Goal: Find specific page/section: Find specific page/section

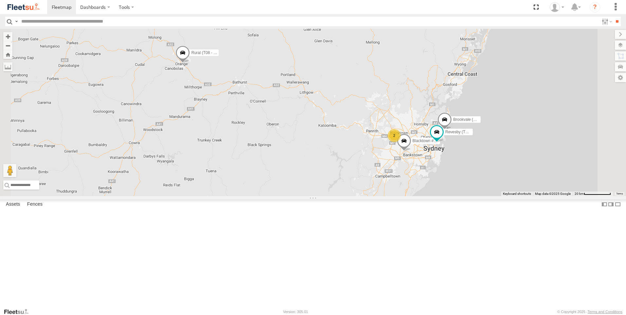
click at [292, 123] on div "Brookvale (T10 - [PERSON_NAME]) Rural (T08 - [PERSON_NAME]) Blacktown #1 (T09 -…" at bounding box center [313, 112] width 626 height 167
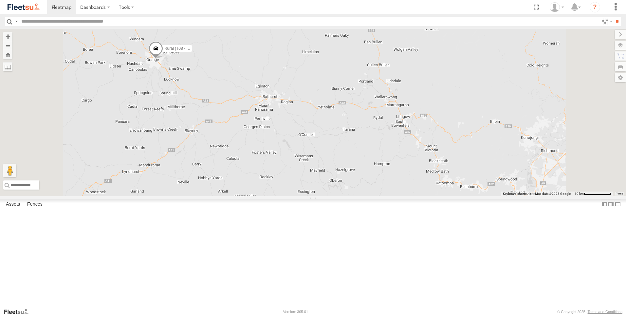
click at [280, 123] on div "Brookvale (T10 - [PERSON_NAME]) Rural (T08 - [PERSON_NAME]) Blacktown #1 (T09 -…" at bounding box center [313, 112] width 626 height 167
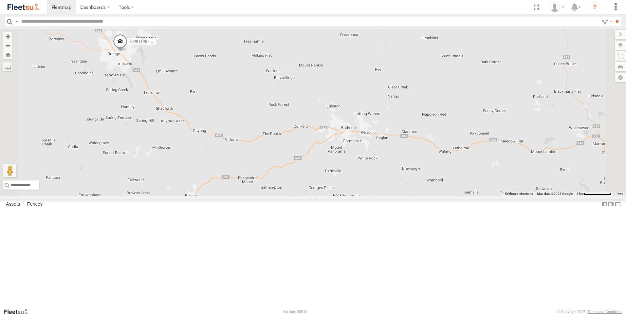
drag, startPoint x: 295, startPoint y: 137, endPoint x: 342, endPoint y: 143, distance: 46.8
click at [342, 143] on div "Brookvale (T10 - [PERSON_NAME]) Rural (T08 - [PERSON_NAME]) Blacktown #1 (T09 -…" at bounding box center [313, 112] width 626 height 167
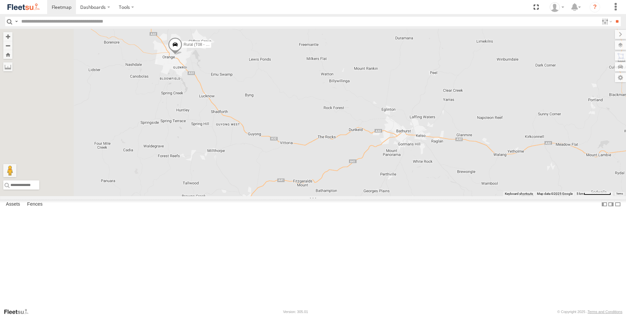
click at [290, 120] on div "Brookvale (T10 - [PERSON_NAME]) Rural (T08 - [PERSON_NAME]) Blacktown #1 (T09 -…" at bounding box center [313, 112] width 626 height 167
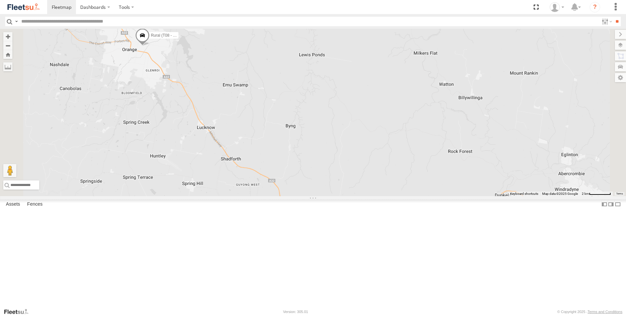
click at [290, 120] on div "Brookvale (T10 - [PERSON_NAME]) Rural (T08 - [PERSON_NAME]) Blacktown #1 (T09 -…" at bounding box center [313, 112] width 626 height 167
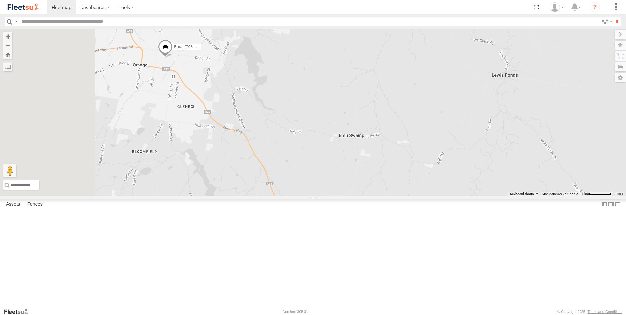
drag, startPoint x: 271, startPoint y: 117, endPoint x: 360, endPoint y: 147, distance: 93.7
click at [360, 147] on div "Brookvale (T10 - [PERSON_NAME]) Rural (T08 - [PERSON_NAME]) Blacktown #1 (T09 -…" at bounding box center [313, 112] width 626 height 167
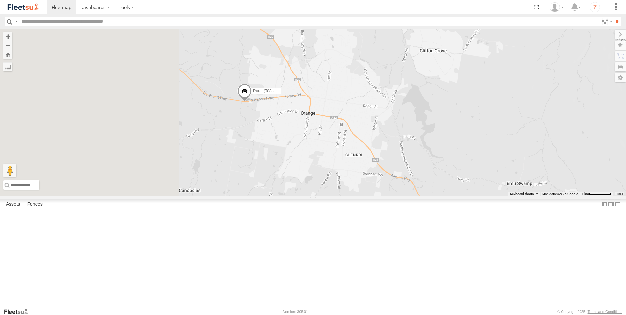
drag, startPoint x: 202, startPoint y: 151, endPoint x: 372, endPoint y: 202, distance: 177.7
click at [372, 196] on div "Rural (T08 - [PERSON_NAME])" at bounding box center [313, 112] width 626 height 167
click at [329, 185] on div "Rural (T08 - [PERSON_NAME])" at bounding box center [313, 112] width 626 height 167
click at [330, 185] on div "Rural (T08 - [PERSON_NAME])" at bounding box center [313, 112] width 626 height 167
click at [311, 172] on div "Rural (T08 - [PERSON_NAME])" at bounding box center [313, 112] width 626 height 167
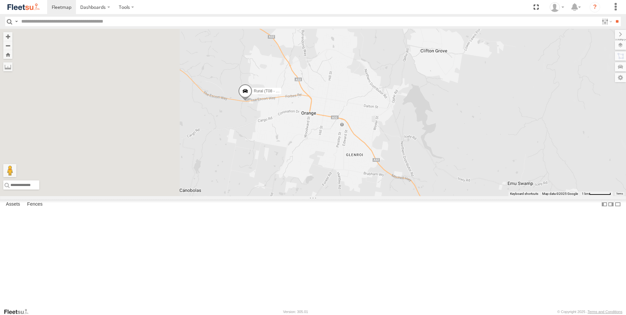
click at [311, 172] on div "Rural (T08 - [PERSON_NAME])" at bounding box center [313, 112] width 626 height 167
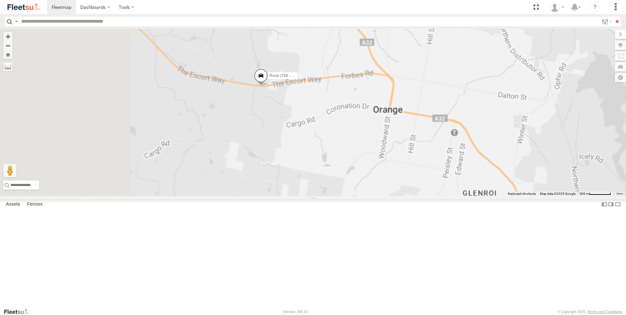
click at [311, 172] on div "Rural (T08 - [PERSON_NAME])" at bounding box center [313, 112] width 626 height 167
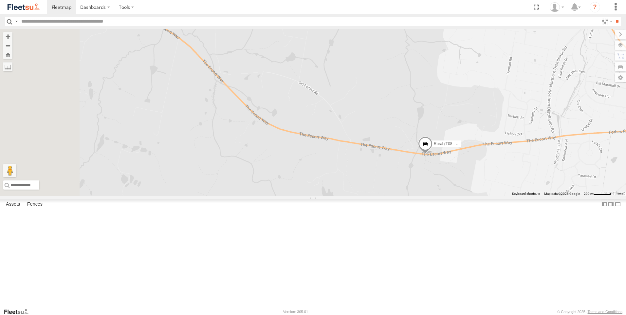
drag, startPoint x: 281, startPoint y: 143, endPoint x: 414, endPoint y: 242, distance: 165.5
click at [414, 196] on div "Rural (T08 - [PERSON_NAME])" at bounding box center [313, 112] width 626 height 167
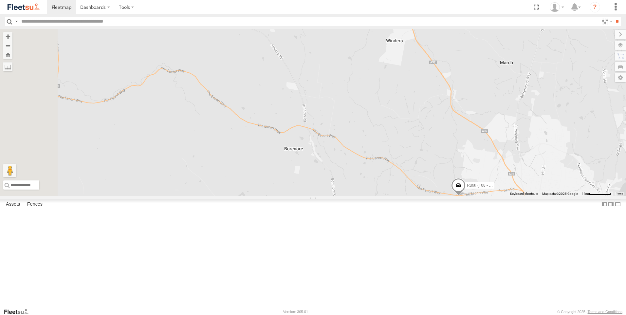
drag, startPoint x: 357, startPoint y: 225, endPoint x: 417, endPoint y: 244, distance: 63.1
click at [417, 196] on div "Rural (T08 - [PERSON_NAME])" at bounding box center [313, 112] width 626 height 167
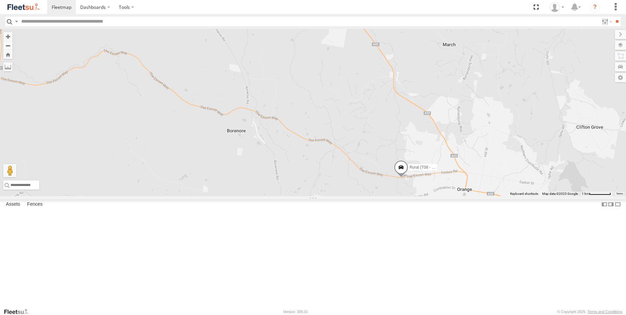
drag, startPoint x: 262, startPoint y: 219, endPoint x: 194, endPoint y: 189, distance: 74.4
click at [194, 189] on div "Rural (T08 - [PERSON_NAME])" at bounding box center [313, 112] width 626 height 167
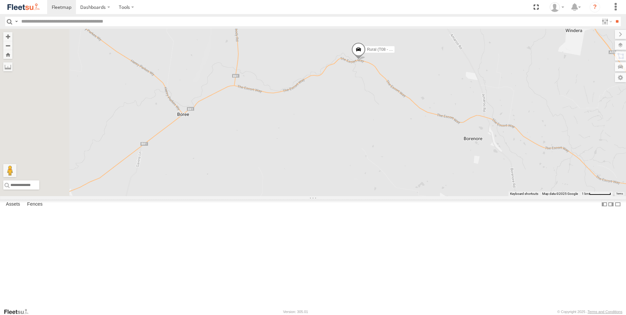
drag, startPoint x: 319, startPoint y: 104, endPoint x: 562, endPoint y: 110, distance: 243.1
click at [562, 110] on div "Rural (T08 - [PERSON_NAME])" at bounding box center [313, 112] width 626 height 167
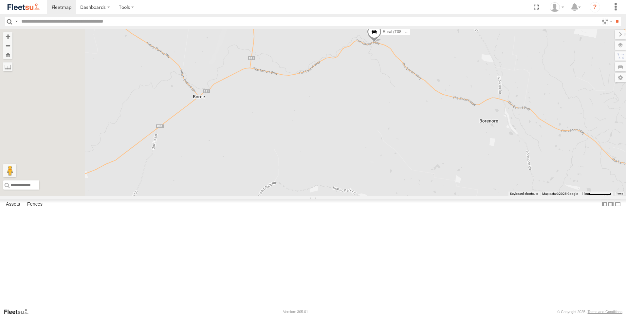
drag, startPoint x: 395, startPoint y: 209, endPoint x: 444, endPoint y: 154, distance: 73.2
click at [429, 173] on div "Rural (T08 - [PERSON_NAME])" at bounding box center [313, 112] width 626 height 167
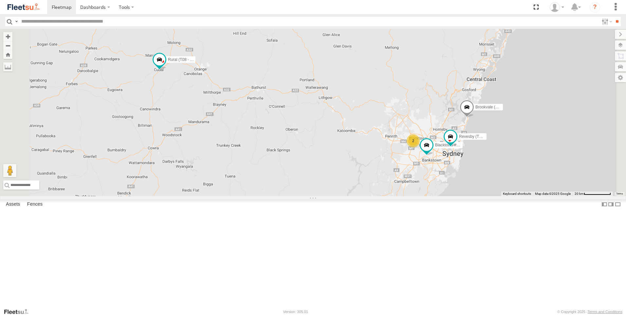
click at [264, 157] on div "Rural (T08 - [PERSON_NAME]) Brookvale (T10 - [PERSON_NAME]) Blacktown #1 (T09 -…" at bounding box center [313, 112] width 626 height 167
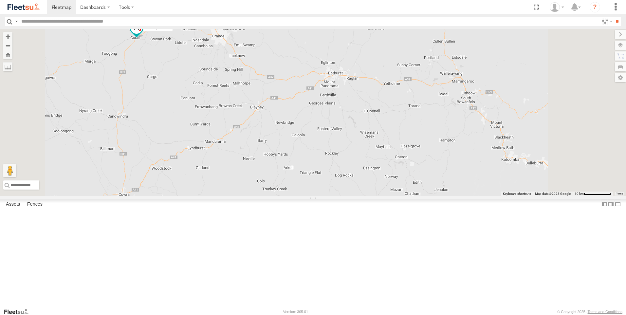
click at [257, 150] on div "Rural (T08 - [PERSON_NAME]) Brookvale (T10 - [PERSON_NAME]) Blacktown #1 (T09 -…" at bounding box center [313, 112] width 626 height 167
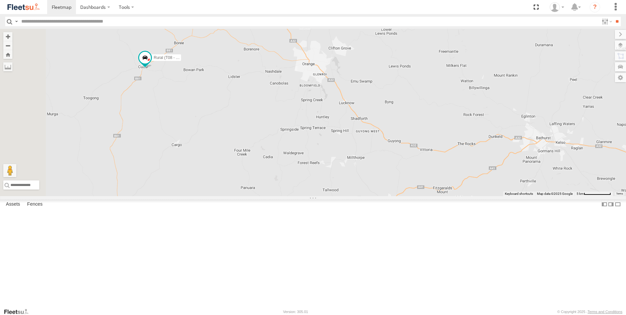
drag, startPoint x: 257, startPoint y: 140, endPoint x: 295, endPoint y: 207, distance: 77.1
click at [295, 196] on div "Rural (T08 - [PERSON_NAME]) Brookvale (T10 - [PERSON_NAME]) Blacktown #1 (T09 -…" at bounding box center [313, 112] width 626 height 167
click at [246, 156] on div "Rural (T08 - [PERSON_NAME]) Brookvale (T10 - [PERSON_NAME]) Blacktown #1 (T09 -…" at bounding box center [313, 112] width 626 height 167
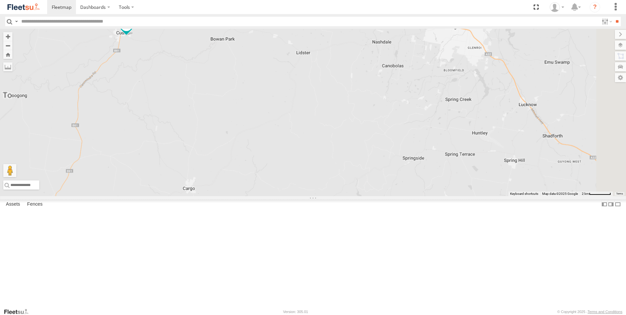
click at [246, 156] on div "Rural (T08 - [PERSON_NAME]) Brookvale (T10 - [PERSON_NAME]) Blacktown #1 (T09 -…" at bounding box center [313, 112] width 626 height 167
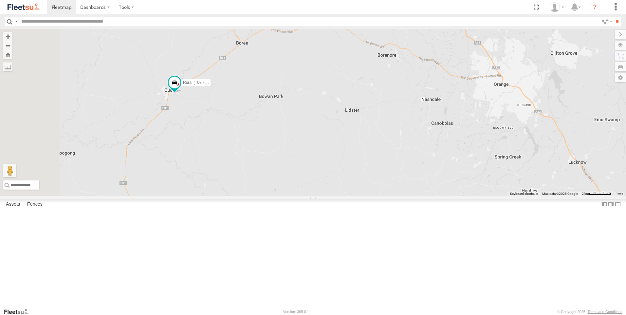
drag, startPoint x: 234, startPoint y: 119, endPoint x: 297, endPoint y: 203, distance: 104.8
click at [297, 196] on div "Rural (T08 - [PERSON_NAME]) Brookvale (T10 - [PERSON_NAME]) Blacktown #1 (T09 -…" at bounding box center [313, 112] width 626 height 167
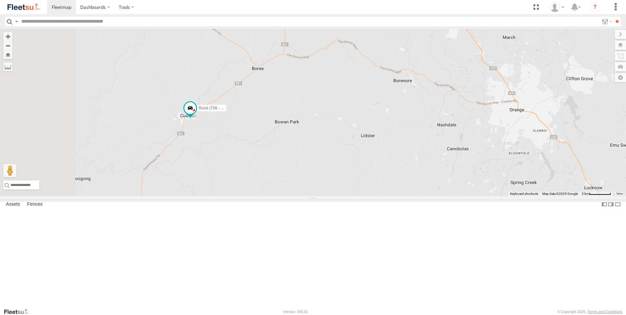
click at [286, 184] on div "Rural (T08 - [PERSON_NAME]) Brookvale (T10 - [PERSON_NAME]) Blacktown #1 (T09 -…" at bounding box center [313, 112] width 626 height 167
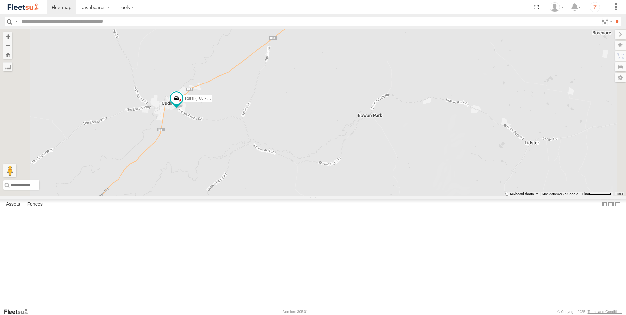
click at [281, 191] on div "Rural (T08 - [PERSON_NAME]) Brookvale (T10 - [PERSON_NAME]) Blacktown #1 (T09 -…" at bounding box center [313, 112] width 626 height 167
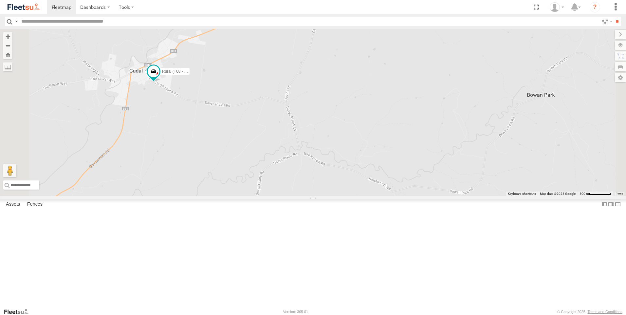
click at [281, 191] on div "Rural (T08 - [PERSON_NAME]) Brookvale (T10 - [PERSON_NAME]) Blacktown #1 (T09 -…" at bounding box center [313, 112] width 626 height 167
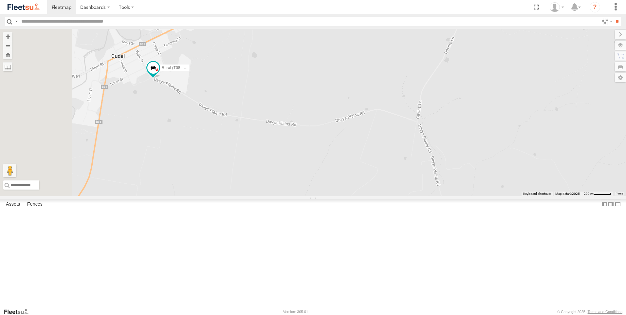
drag, startPoint x: 236, startPoint y: 156, endPoint x: 281, endPoint y: 207, distance: 68.4
click at [281, 196] on div "Rural (T08 - [PERSON_NAME]) Brookvale (T10 - [PERSON_NAME]) Blacktown #1 (T09 -…" at bounding box center [313, 112] width 626 height 167
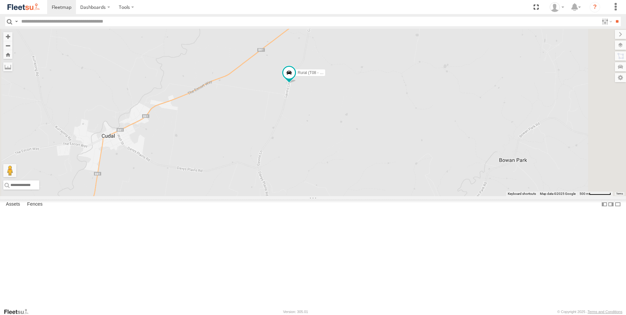
drag, startPoint x: 441, startPoint y: 151, endPoint x: 450, endPoint y: 303, distance: 152.4
click at [450, 196] on div "Rural (T08 - [PERSON_NAME])" at bounding box center [313, 112] width 626 height 167
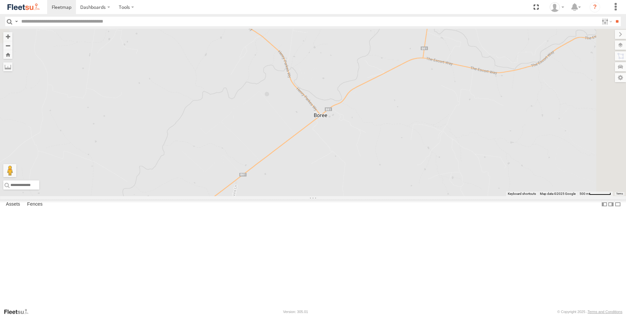
drag, startPoint x: 499, startPoint y: 147, endPoint x: 425, endPoint y: 284, distance: 155.6
click at [425, 196] on div "Rural (T08 - [PERSON_NAME])" at bounding box center [313, 112] width 626 height 167
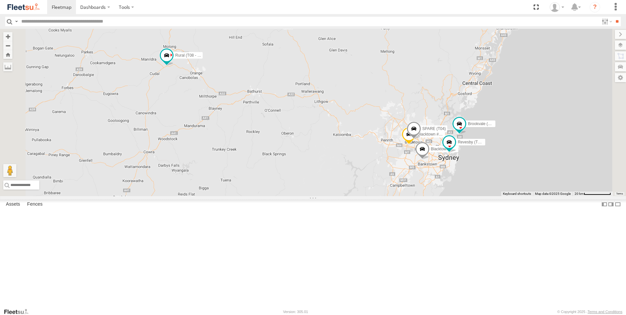
click at [250, 135] on div "Brookvale (T10 - [PERSON_NAME]) Rural (T08 - [PERSON_NAME]) Blacktown #1 (T09 -…" at bounding box center [313, 112] width 626 height 167
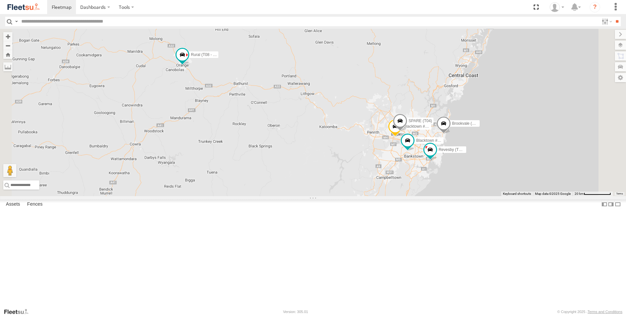
click at [255, 135] on div "Brookvale (T10 - [PERSON_NAME]) Rural (T08 - [PERSON_NAME]) Blacktown #1 (T09 -…" at bounding box center [313, 112] width 626 height 167
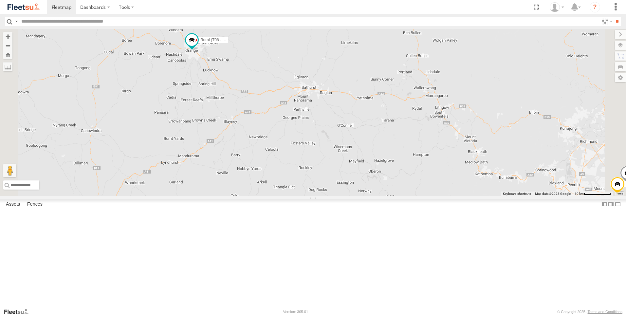
click at [264, 130] on div "Brookvale (T10 - [PERSON_NAME]) Rural (T08 - [PERSON_NAME]) Blacktown #1 (T09 -…" at bounding box center [313, 112] width 626 height 167
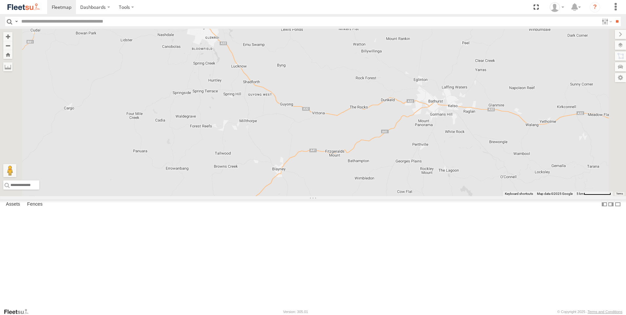
click at [277, 124] on div "Brookvale (T10 - [PERSON_NAME]) Rural (T08 - [PERSON_NAME]) Blacktown #1 (T09 -…" at bounding box center [313, 112] width 626 height 167
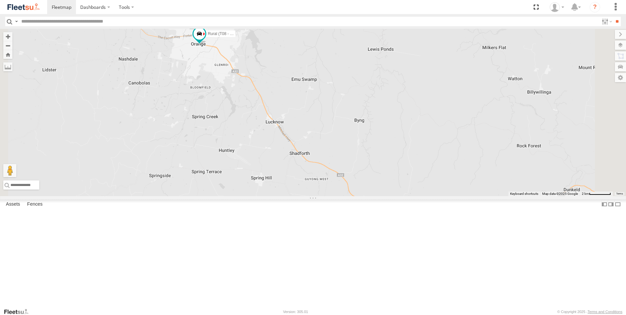
drag, startPoint x: 265, startPoint y: 118, endPoint x: 259, endPoint y: 177, distance: 58.6
click at [259, 177] on div "Brookvale (T10 - [PERSON_NAME]) Rural (T08 - [PERSON_NAME]) Blacktown #1 (T09 -…" at bounding box center [313, 112] width 626 height 167
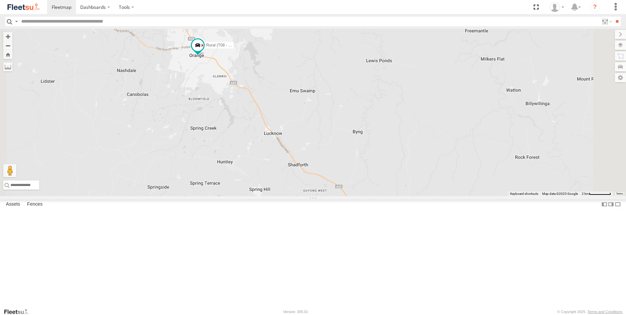
click at [279, 133] on div "Brookvale (T10 - [PERSON_NAME]) Rural (T08 - [PERSON_NAME]) Blacktown #1 (T09 -…" at bounding box center [313, 112] width 626 height 167
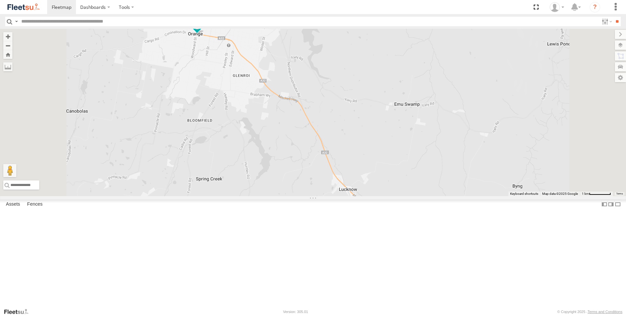
click at [279, 133] on div "Brookvale (T10 - [PERSON_NAME]) Rural (T08 - [PERSON_NAME]) Blacktown #1 (T09 -…" at bounding box center [313, 112] width 626 height 167
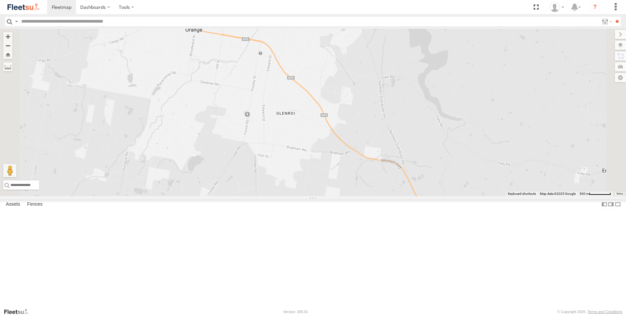
drag, startPoint x: 278, startPoint y: 117, endPoint x: 278, endPoint y: 163, distance: 46.1
click at [278, 163] on div "Brookvale (T10 - [PERSON_NAME]) Rural (T08 - [PERSON_NAME]) Blacktown #1 (T09 -…" at bounding box center [313, 112] width 626 height 167
click at [280, 141] on div "Brookvale (T10 - [PERSON_NAME]) Rural (T08 - [PERSON_NAME]) Blacktown #1 (T09 -…" at bounding box center [313, 112] width 626 height 167
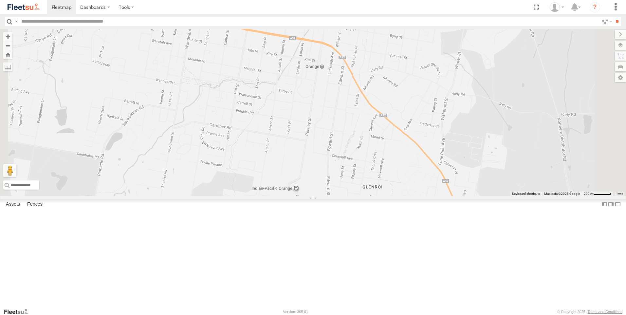
drag, startPoint x: 278, startPoint y: 125, endPoint x: 280, endPoint y: 161, distance: 36.4
click at [280, 161] on div "Brookvale (T10 - [PERSON_NAME]) Rural (T08 - [PERSON_NAME]) Blacktown #1 (T09 -…" at bounding box center [313, 112] width 626 height 167
click at [310, 134] on div "Brookvale (T10 - [PERSON_NAME]) Rural (T08 - [PERSON_NAME]) Blacktown #1 (T09 -…" at bounding box center [313, 112] width 626 height 167
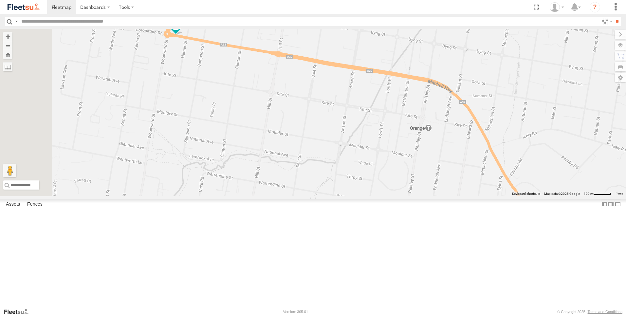
drag, startPoint x: 303, startPoint y: 93, endPoint x: 316, endPoint y: 161, distance: 69.4
click at [316, 161] on div "Brookvale (T10 - [PERSON_NAME]) Rural (T08 - [PERSON_NAME]) Blacktown #1 (T09 -…" at bounding box center [313, 112] width 626 height 167
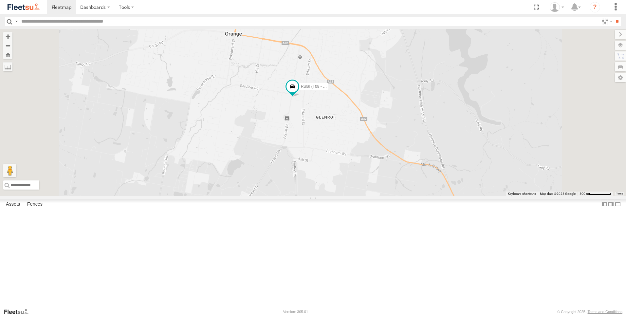
drag, startPoint x: 400, startPoint y: 164, endPoint x: 403, endPoint y: 93, distance: 70.7
click at [403, 93] on div "Rural (T08 - [PERSON_NAME])" at bounding box center [313, 112] width 626 height 167
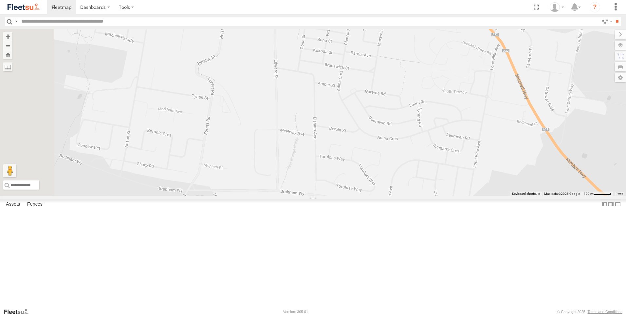
drag, startPoint x: 407, startPoint y: 134, endPoint x: 418, endPoint y: 132, distance: 10.7
click at [418, 132] on div "Rural (T08 - [PERSON_NAME])" at bounding box center [313, 112] width 626 height 167
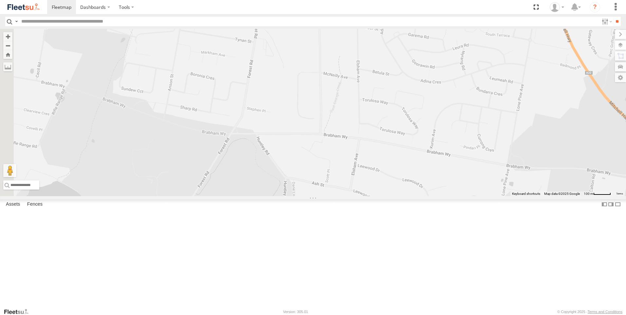
drag, startPoint x: 380, startPoint y: 219, endPoint x: 439, endPoint y: 152, distance: 89.0
click at [431, 165] on div "Rural (T08 - [PERSON_NAME])" at bounding box center [313, 112] width 626 height 167
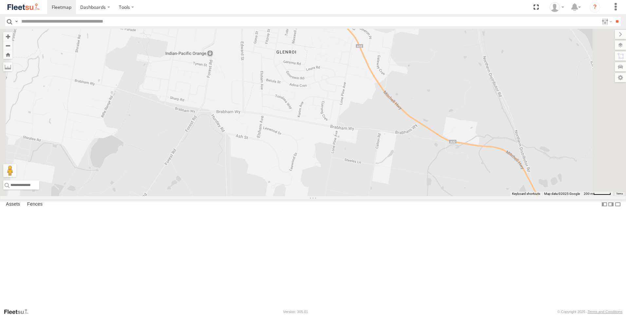
drag, startPoint x: 354, startPoint y: 172, endPoint x: 289, endPoint y: 229, distance: 86.3
click at [289, 196] on div "Rural (T08 - [PERSON_NAME])" at bounding box center [313, 112] width 626 height 167
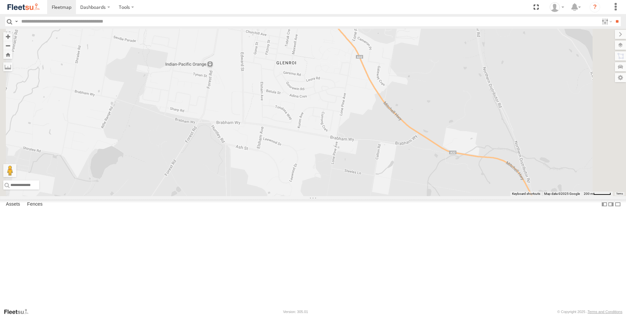
click at [308, 110] on div "Rural (T08 - [PERSON_NAME])" at bounding box center [313, 112] width 626 height 167
click at [309, 110] on div "Rural (T08 - [PERSON_NAME])" at bounding box center [313, 112] width 626 height 167
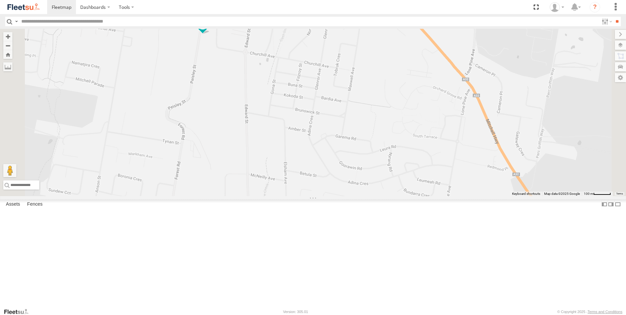
drag, startPoint x: 313, startPoint y: 110, endPoint x: 302, endPoint y: 156, distance: 47.2
click at [302, 156] on div "Rural (T08 - [PERSON_NAME])" at bounding box center [313, 112] width 626 height 167
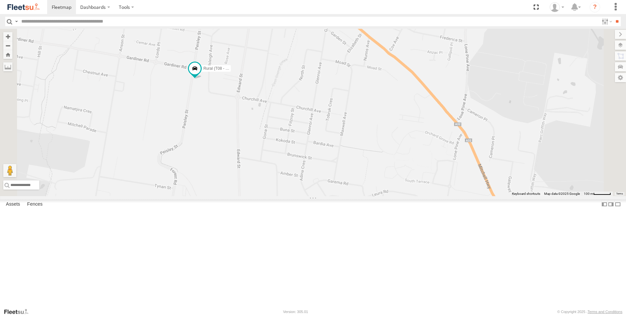
drag, startPoint x: 302, startPoint y: 131, endPoint x: 294, endPoint y: 176, distance: 46.1
click at [294, 176] on div "Rural (T08 - [PERSON_NAME])" at bounding box center [313, 112] width 626 height 167
click at [283, 152] on div "Rural (T08 - [PERSON_NAME])" at bounding box center [313, 112] width 626 height 167
click at [283, 151] on div "Rural (T08 - [PERSON_NAME])" at bounding box center [313, 112] width 626 height 167
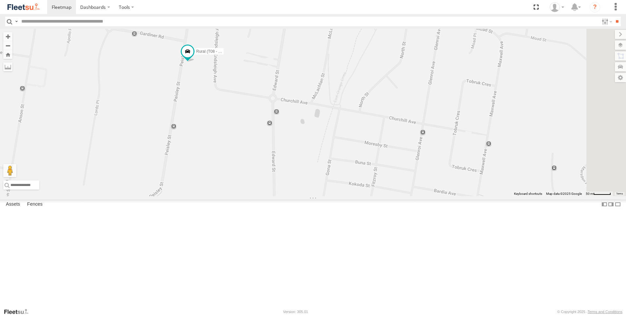
click at [284, 151] on div "Rural (T08 - [PERSON_NAME])" at bounding box center [313, 112] width 626 height 167
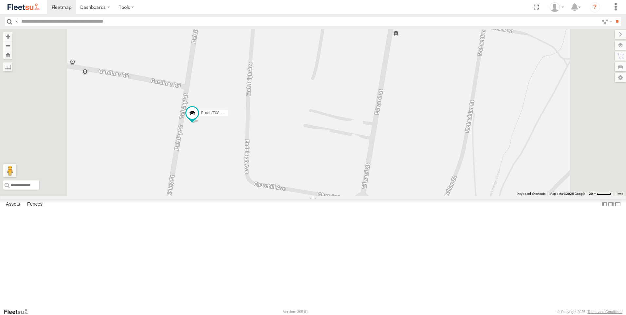
drag, startPoint x: 285, startPoint y: 136, endPoint x: 304, endPoint y: 232, distance: 97.7
click at [304, 196] on div "Rural (T08 - [PERSON_NAME])" at bounding box center [313, 112] width 626 height 167
click at [307, 196] on div "Rural (T08 - [PERSON_NAME])" at bounding box center [313, 112] width 626 height 167
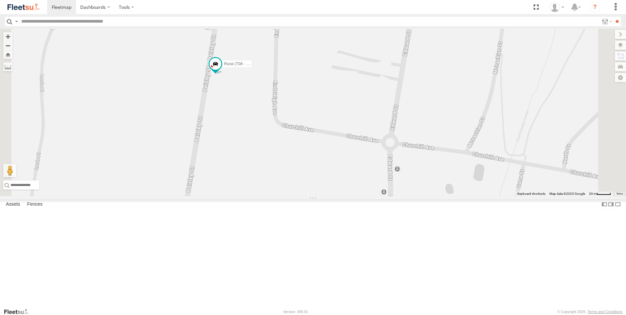
drag, startPoint x: 400, startPoint y: 145, endPoint x: 421, endPoint y: 99, distance: 50.9
click at [421, 99] on div "Rural (T08 - [PERSON_NAME])" at bounding box center [313, 112] width 626 height 167
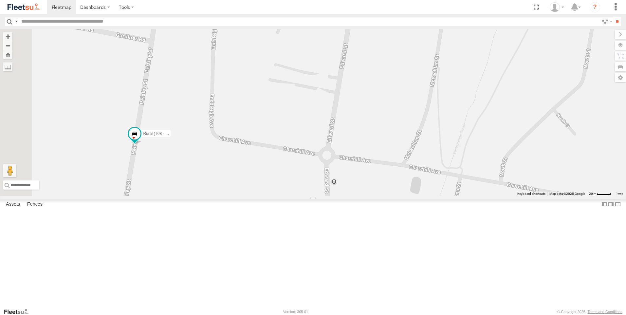
drag, startPoint x: 393, startPoint y: 179, endPoint x: 451, endPoint y: 155, distance: 63.5
click at [451, 155] on div "Rural (T08 - [PERSON_NAME])" at bounding box center [313, 112] width 626 height 167
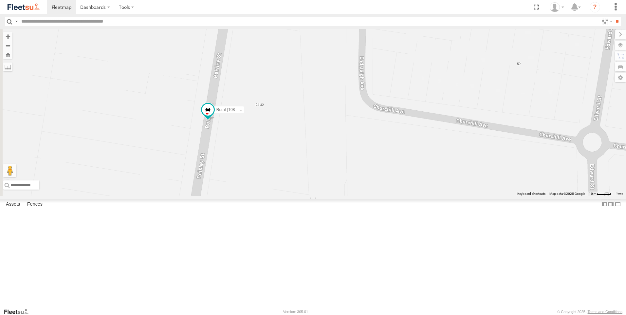
drag, startPoint x: 348, startPoint y: 190, endPoint x: 457, endPoint y: 168, distance: 110.9
click at [457, 168] on div "Rural (T08 - [PERSON_NAME])" at bounding box center [313, 112] width 626 height 167
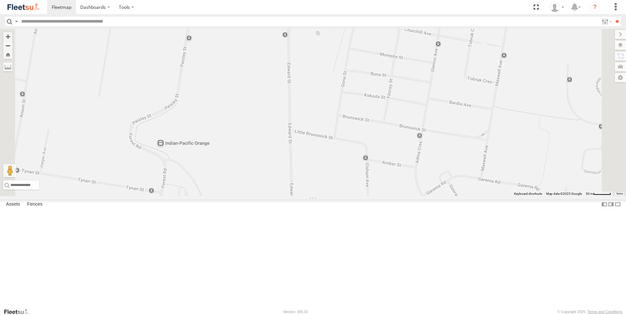
drag, startPoint x: 288, startPoint y: 231, endPoint x: 311, endPoint y: 142, distance: 92.1
click at [311, 142] on div at bounding box center [313, 112] width 626 height 167
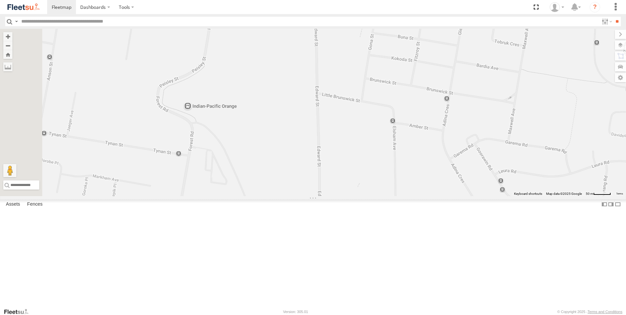
drag, startPoint x: 306, startPoint y: 230, endPoint x: 351, endPoint y: 164, distance: 80.3
click at [348, 174] on div at bounding box center [313, 112] width 626 height 167
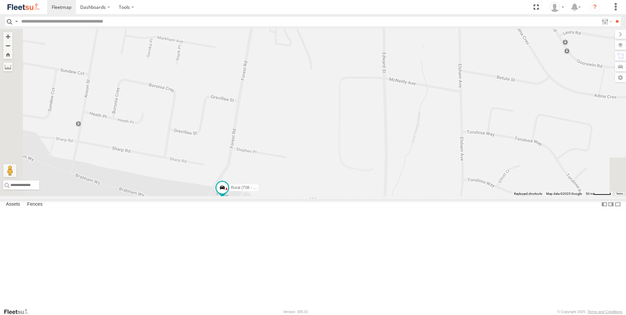
drag, startPoint x: 363, startPoint y: 204, endPoint x: 365, endPoint y: 143, distance: 61.2
click at [367, 149] on div "Rural (T08 - [PERSON_NAME])" at bounding box center [313, 112] width 626 height 167
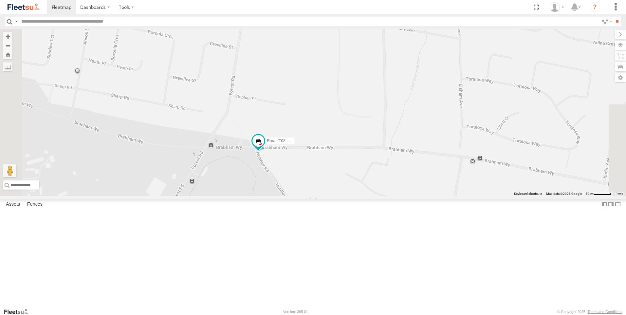
drag, startPoint x: 383, startPoint y: 211, endPoint x: 382, endPoint y: 168, distance: 42.5
click at [382, 168] on div "Rural (T08 - [PERSON_NAME])" at bounding box center [313, 112] width 626 height 167
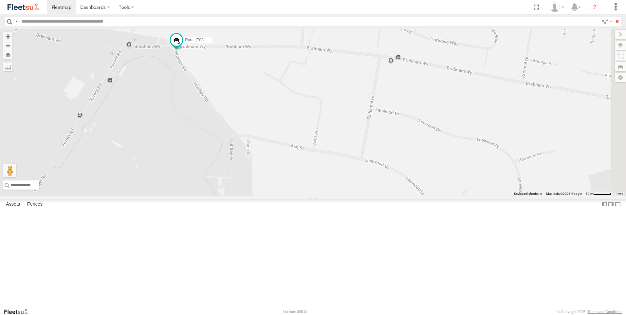
drag, startPoint x: 404, startPoint y: 248, endPoint x: 323, endPoint y: 148, distance: 129.8
click at [323, 148] on div "Rural (T08 - [PERSON_NAME])" at bounding box center [313, 112] width 626 height 167
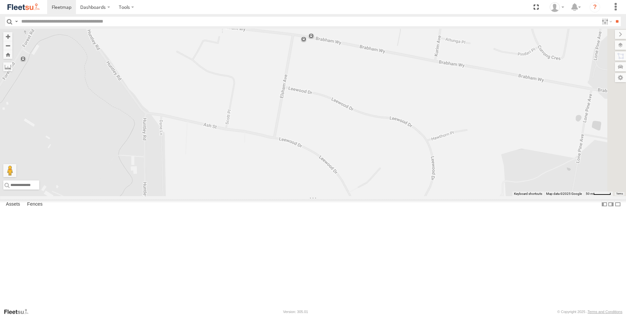
drag, startPoint x: 370, startPoint y: 156, endPoint x: 277, endPoint y: 127, distance: 98.0
click at [277, 127] on div "Rural (T08 - [PERSON_NAME])" at bounding box center [313, 112] width 626 height 167
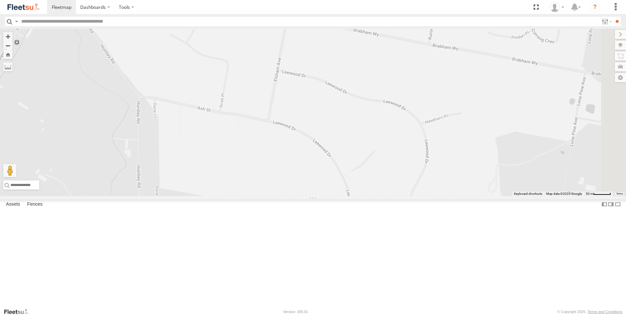
drag, startPoint x: 446, startPoint y: 246, endPoint x: 428, endPoint y: 217, distance: 34.8
click at [428, 196] on div "Rural (T08 - [PERSON_NAME])" at bounding box center [313, 112] width 626 height 167
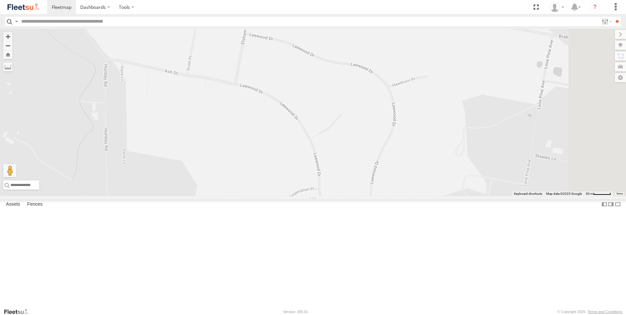
click at [479, 196] on div "Rural (T08 - [PERSON_NAME])" at bounding box center [313, 112] width 626 height 167
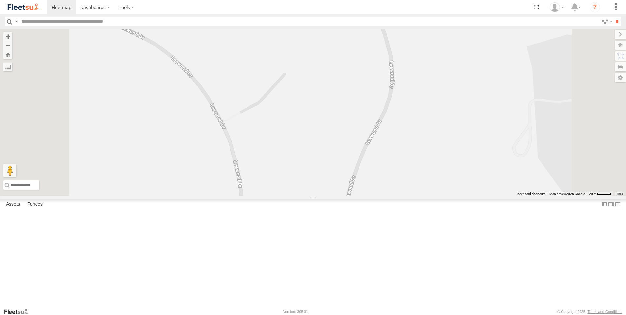
click at [479, 196] on div "Rural (T08 - [PERSON_NAME])" at bounding box center [313, 112] width 626 height 167
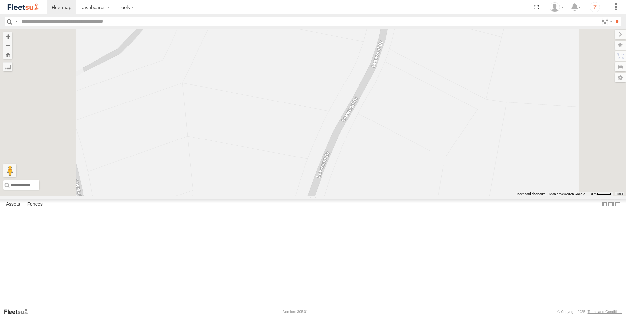
click at [495, 187] on div "Rural (T08 - [PERSON_NAME])" at bounding box center [313, 112] width 626 height 167
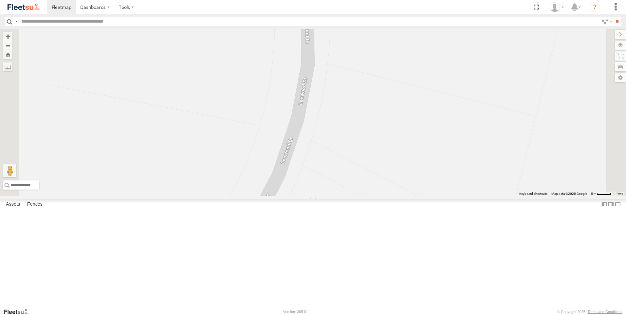
drag, startPoint x: 486, startPoint y: 154, endPoint x: 433, endPoint y: 328, distance: 182.3
click at [433, 314] on html "Dashboards" at bounding box center [313, 157] width 626 height 315
click at [469, 184] on div "Rural (T08 - [PERSON_NAME])" at bounding box center [313, 112] width 626 height 167
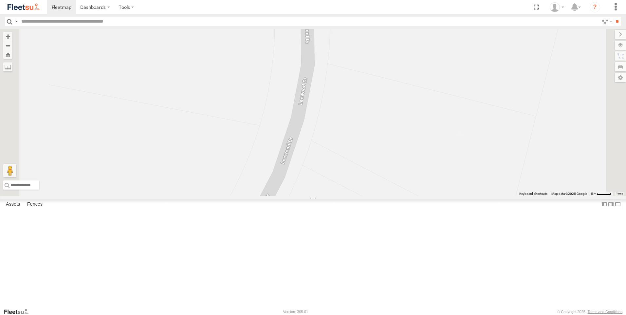
click at [469, 184] on div "Rural (T08 - [PERSON_NAME])" at bounding box center [313, 112] width 626 height 167
drag, startPoint x: 421, startPoint y: 277, endPoint x: 455, endPoint y: 173, distance: 109.4
click at [452, 178] on div "Rural (T08 - [PERSON_NAME])" at bounding box center [313, 112] width 626 height 167
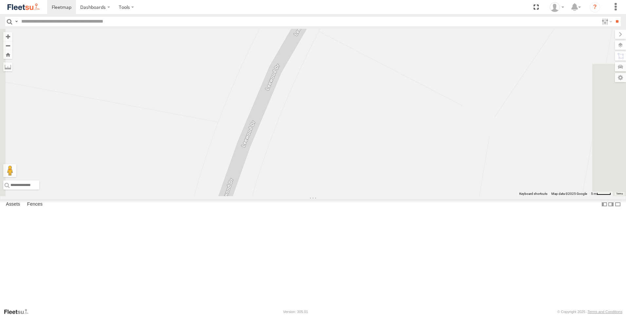
click at [475, 145] on div "Rural (T08 - [PERSON_NAME])" at bounding box center [313, 112] width 626 height 167
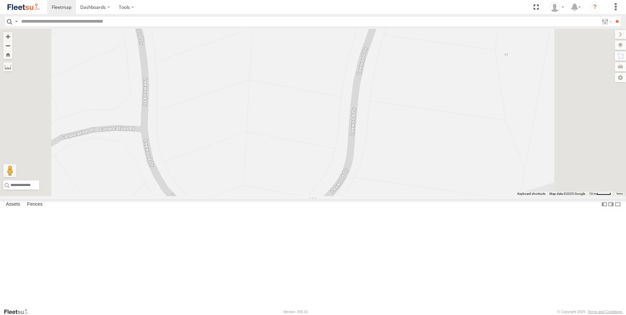
click at [480, 146] on div "Rural (T08 - [PERSON_NAME])" at bounding box center [313, 112] width 626 height 167
click at [513, 69] on div "Rural (T08 - [PERSON_NAME])" at bounding box center [313, 112] width 626 height 167
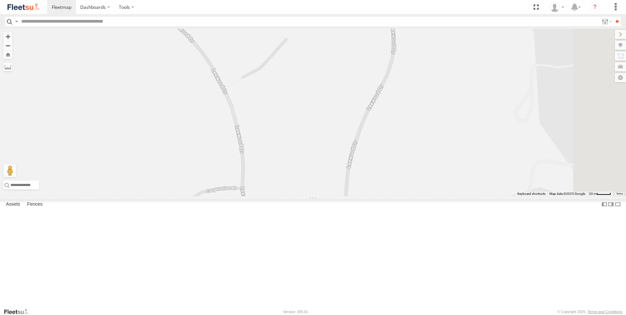
drag, startPoint x: 516, startPoint y: 95, endPoint x: 476, endPoint y: 188, distance: 101.4
click at [476, 188] on div "Rural (T08 - [PERSON_NAME])" at bounding box center [313, 112] width 626 height 167
